Goal: Information Seeking & Learning: Learn about a topic

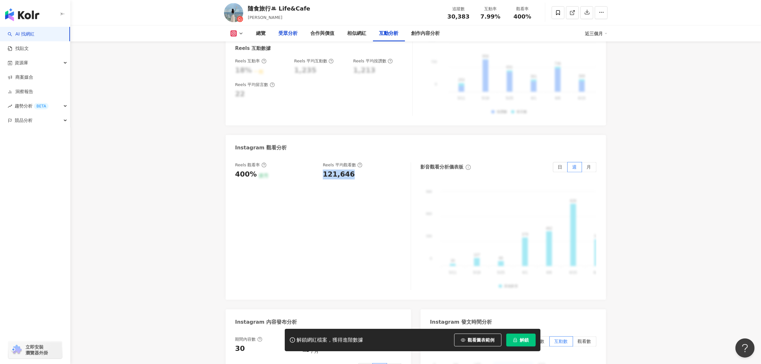
scroll to position [1358, 0]
click at [474, 347] on div "解鎖網紅檔案，獲得進階數據 觀看圖表範例 點擊後模糊區塊會顯示範例資料，僅提供預覽非真實數據 解鎖" at bounding box center [413, 340] width 256 height 22
click at [472, 333] on div "解鎖網紅檔案，獲得進階數據 觀看圖表範例 點擊後模糊區塊會顯示範例資料，僅提供預覽非真實數據 解鎖" at bounding box center [413, 340] width 256 height 22
click at [472, 337] on span "觀看圖表範例" at bounding box center [481, 339] width 27 height 5
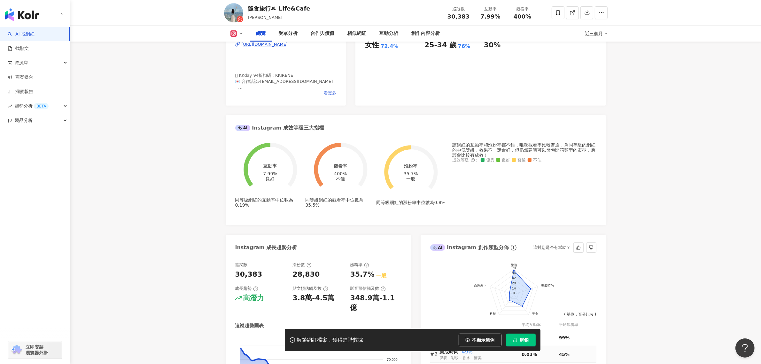
scroll to position [40, 0]
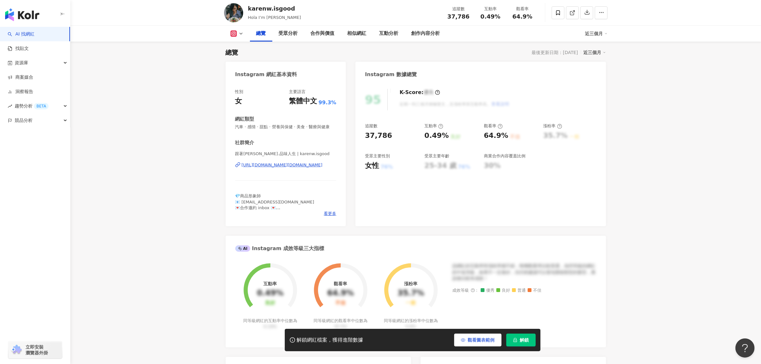
click at [466, 343] on button "觀看圖表範例" at bounding box center [477, 339] width 47 height 13
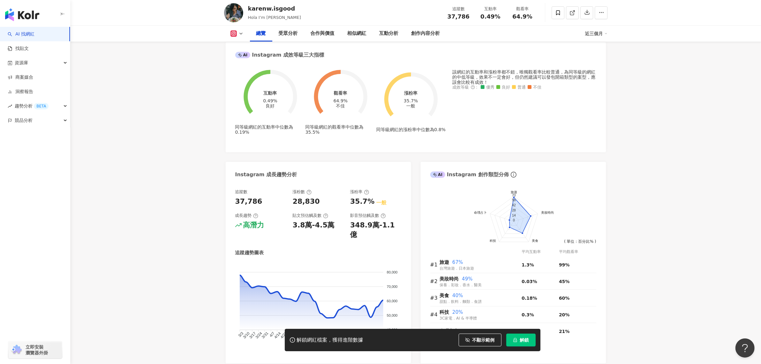
scroll to position [239, 0]
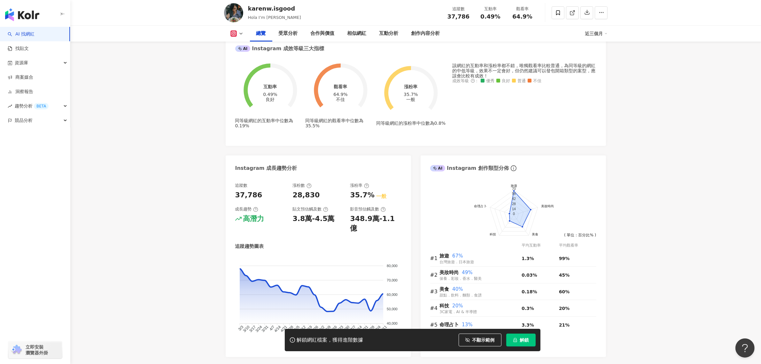
click at [607, 32] on div "總覽 受眾分析 合作與價值 相似網紅 互動分析 創作內容分析 近三個月" at bounding box center [415, 34] width 409 height 16
click at [605, 34] on icon at bounding box center [605, 33] width 3 height 3
click at [502, 133] on div "該網紅的互動率和漲粉率都不錯，唯獨觀看率比較普通，為同等級的網紅的中低等級，效果不一定會好，但仍然建議可以發包開箱類型的案型，應該會比較有成效！ 成效等級 ：…" at bounding box center [525, 99] width 144 height 73
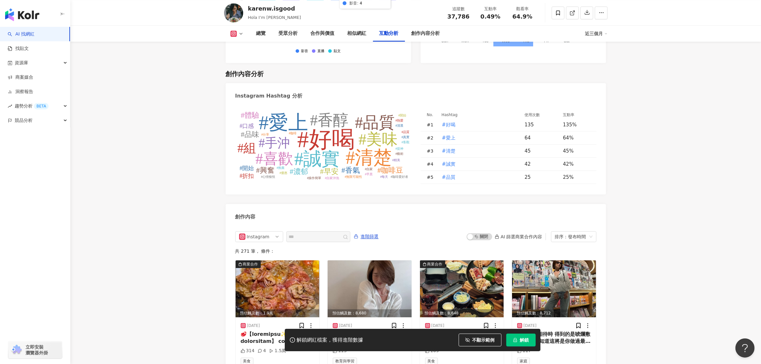
scroll to position [1888, 0]
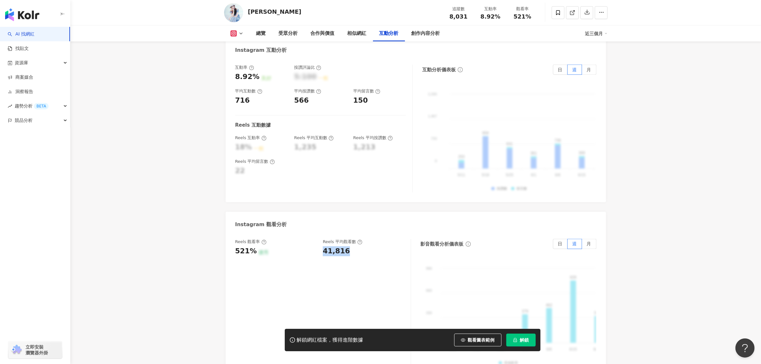
scroll to position [1278, 0]
click at [480, 338] on span "觀看圖表範例" at bounding box center [481, 339] width 27 height 5
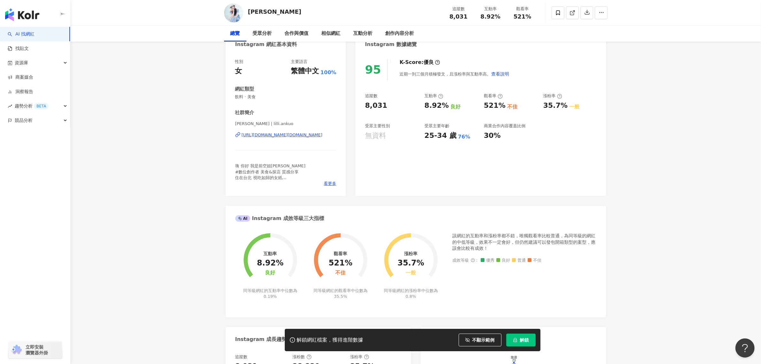
scroll to position [0, 0]
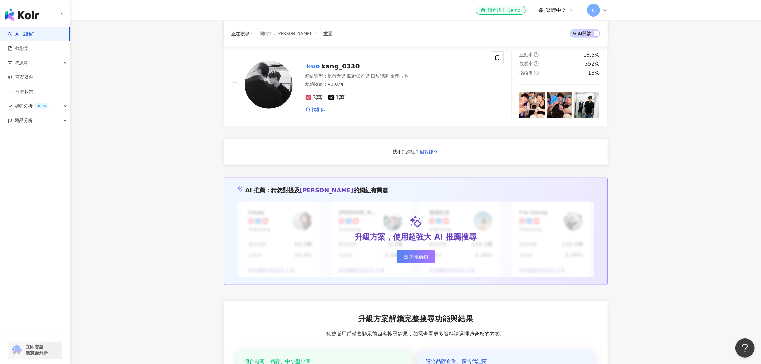
scroll to position [599, 0]
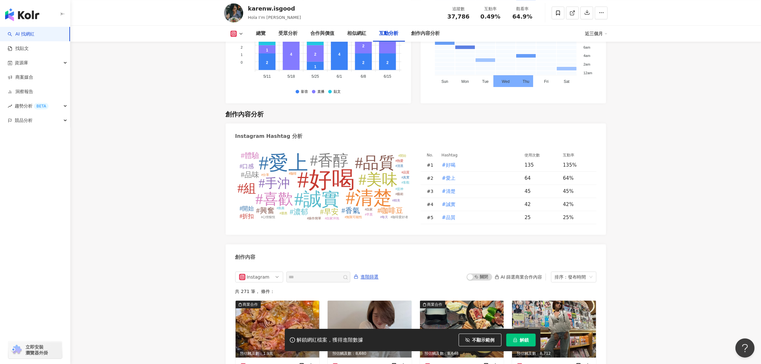
scroll to position [1608, 0]
